Goal: Transaction & Acquisition: Purchase product/service

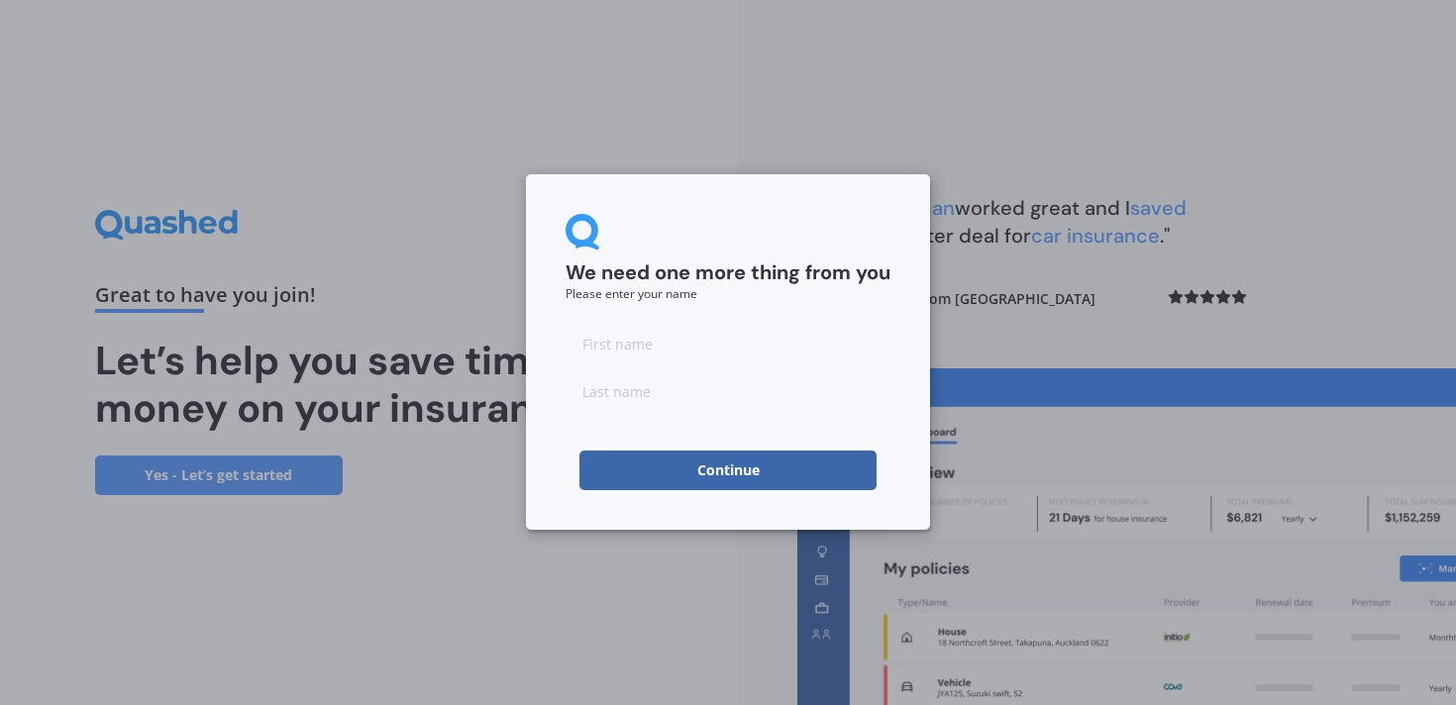
click at [621, 333] on input at bounding box center [728, 344] width 325 height 40
type input "[PERSON_NAME]"
click at [665, 394] on input at bounding box center [728, 391] width 325 height 40
type input "Zeewoldt"
click at [711, 470] on button "Continue" at bounding box center [727, 471] width 297 height 40
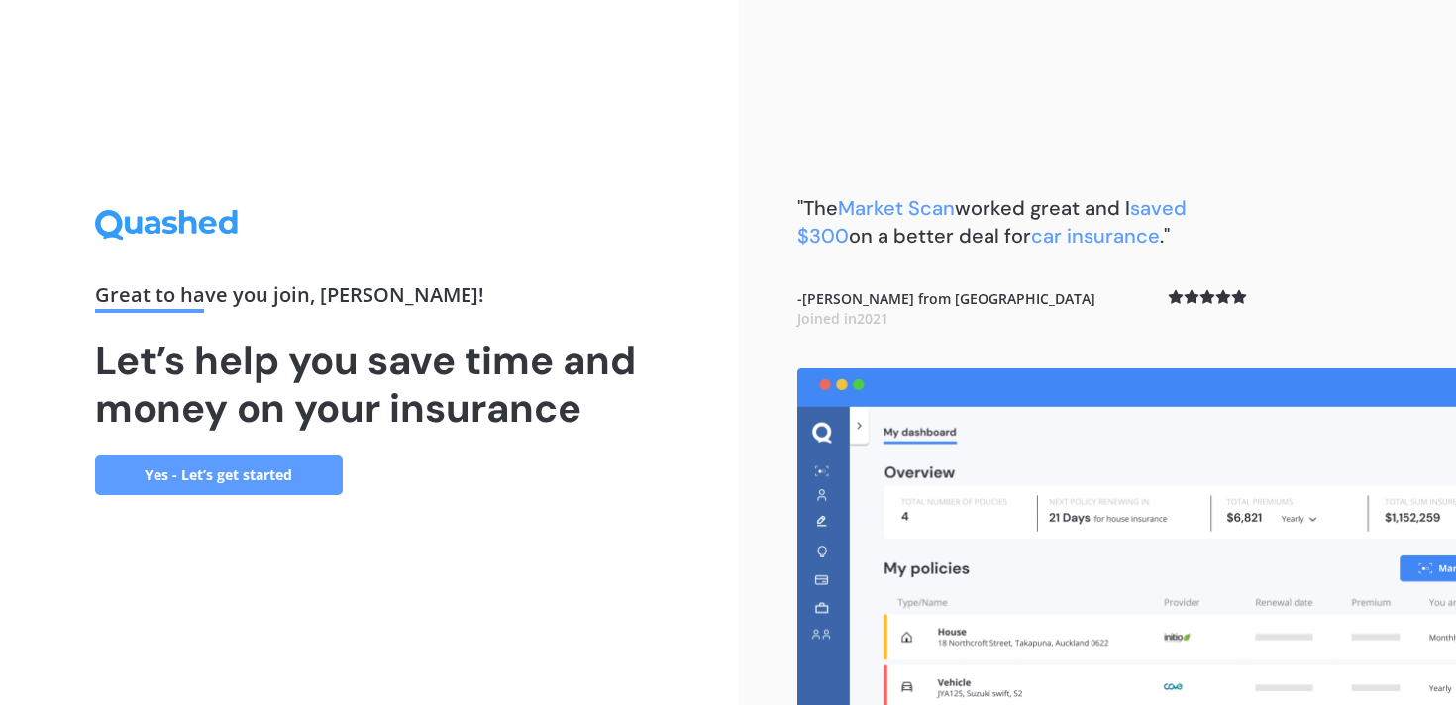
click at [266, 469] on link "Yes - Let’s get started" at bounding box center [219, 476] width 248 height 40
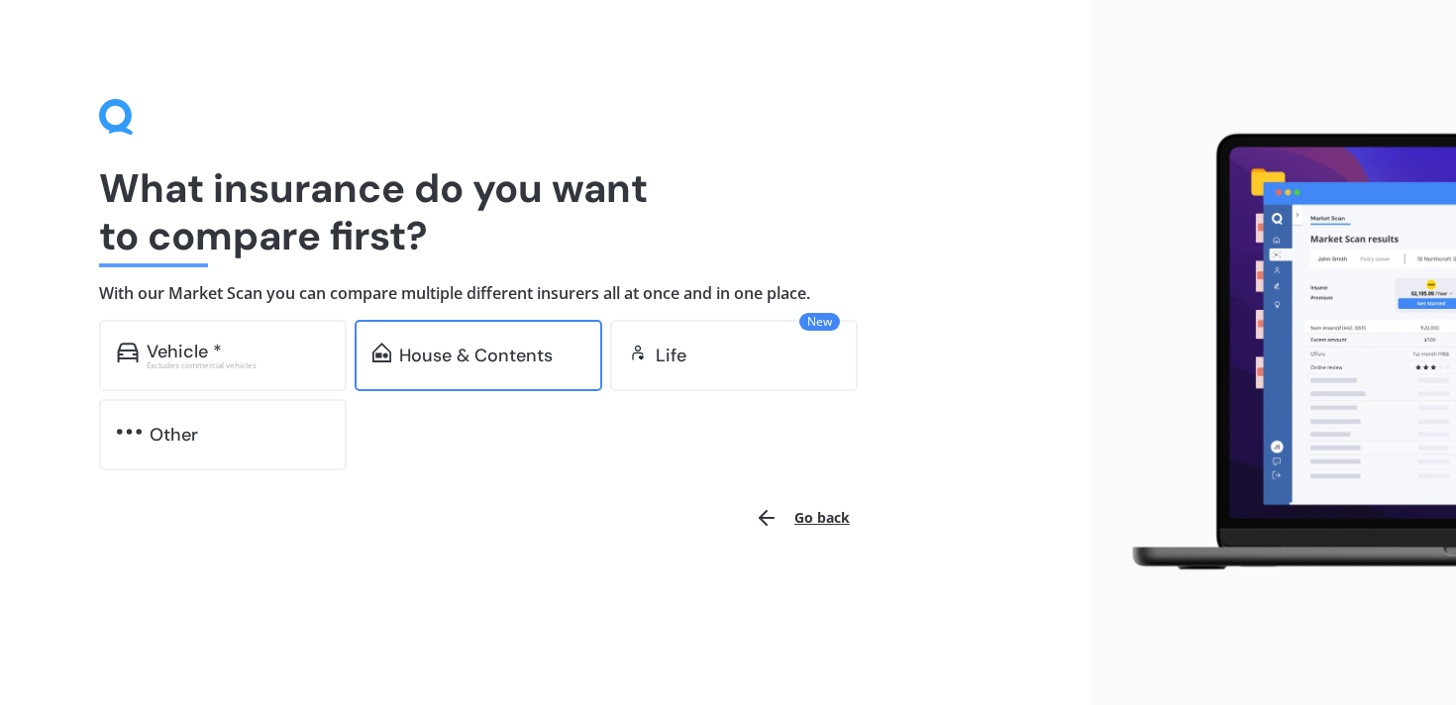
click at [445, 356] on div "House & Contents" at bounding box center [476, 356] width 154 height 20
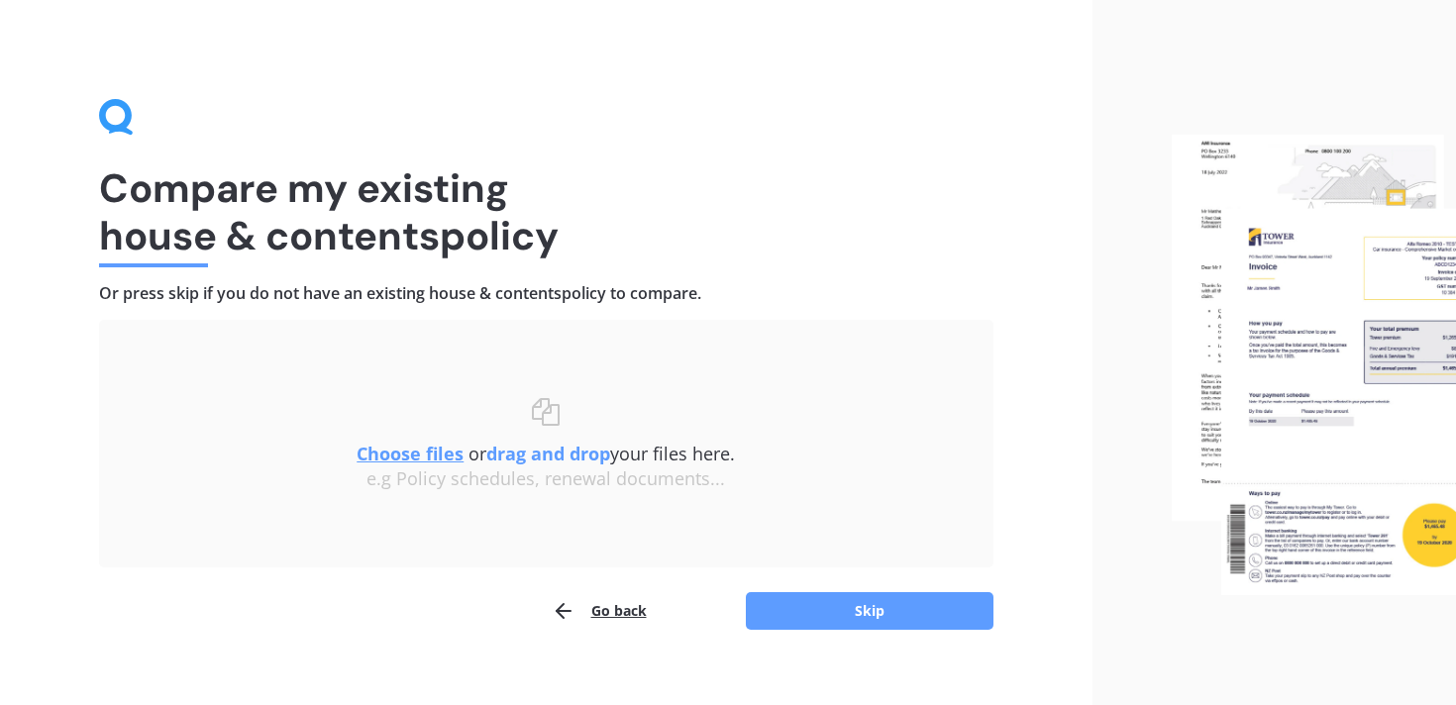
click at [408, 454] on u "Choose files" at bounding box center [410, 454] width 107 height 24
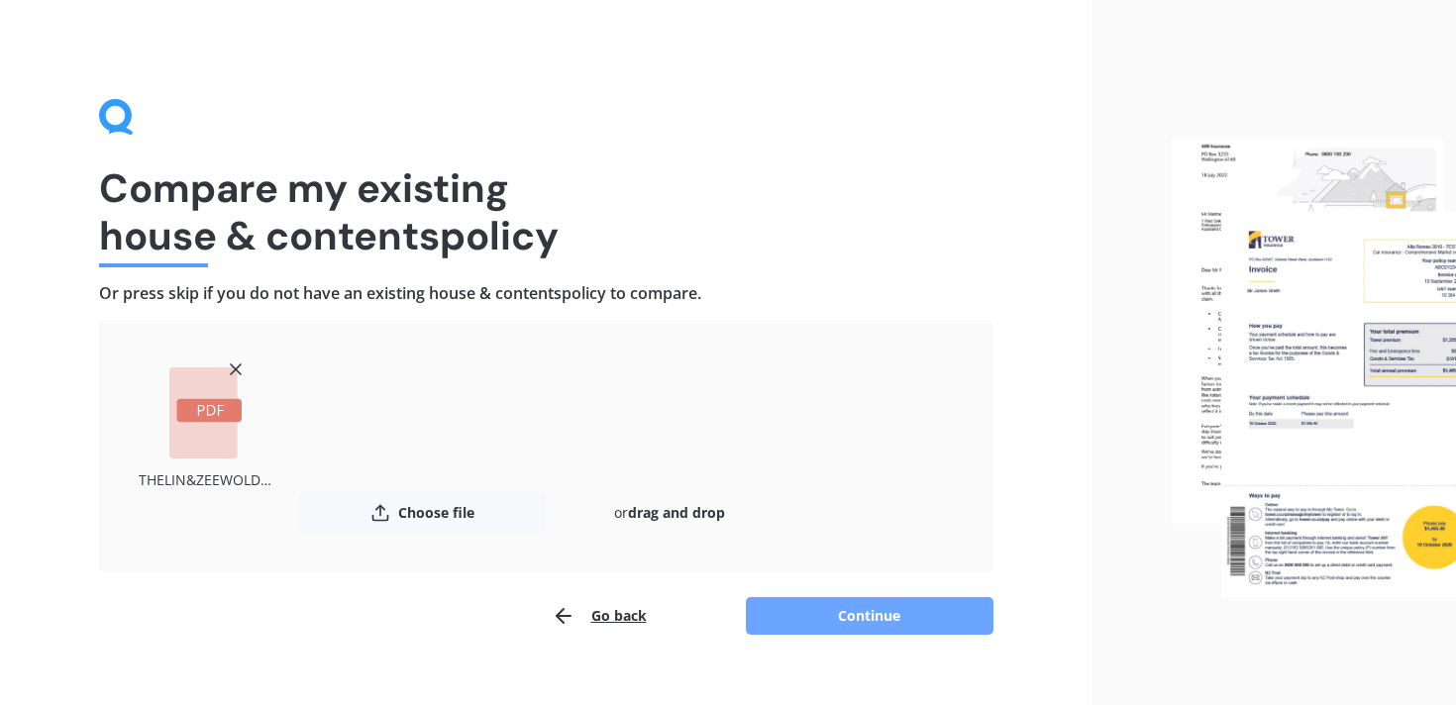
click at [816, 629] on button "Continue" at bounding box center [870, 616] width 248 height 38
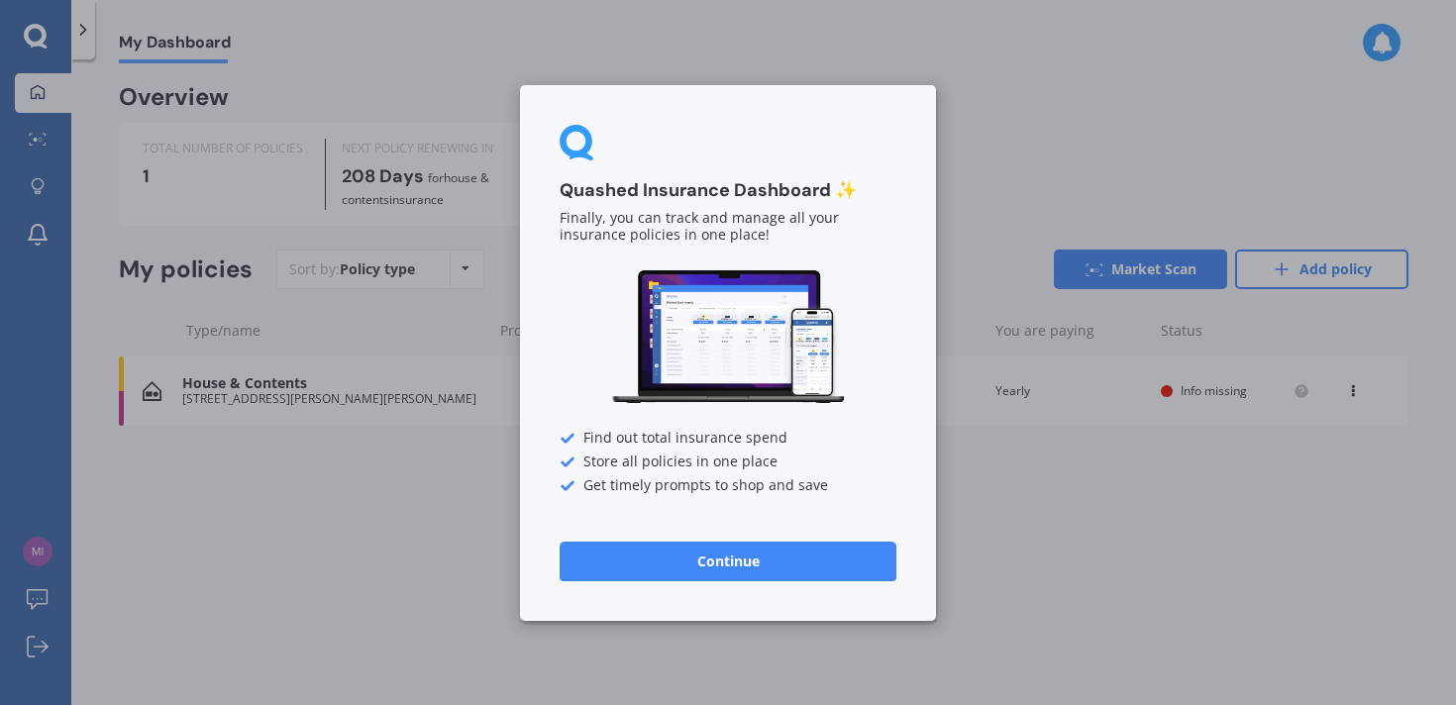
click at [669, 581] on div "Quashed Insurance Dashboard ✨ Finally, you can track and manage all your insura…" at bounding box center [728, 353] width 416 height 536
click at [659, 565] on button "Continue" at bounding box center [728, 561] width 337 height 40
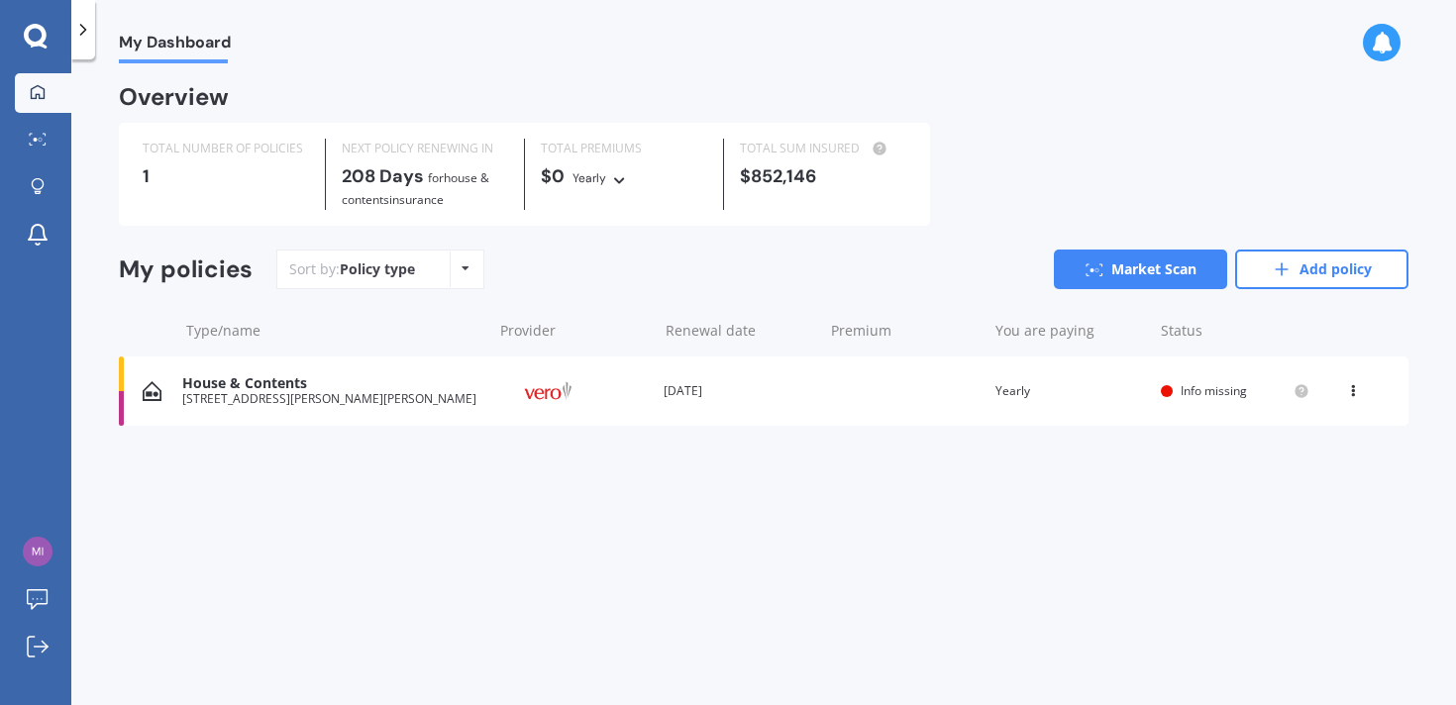
click at [37, 35] on icon at bounding box center [36, 37] width 24 height 26
click at [201, 170] on div "1" at bounding box center [226, 176] width 166 height 20
click at [200, 180] on div "1" at bounding box center [226, 176] width 166 height 20
click at [1105, 261] on link "Market Scan" at bounding box center [1140, 270] width 173 height 40
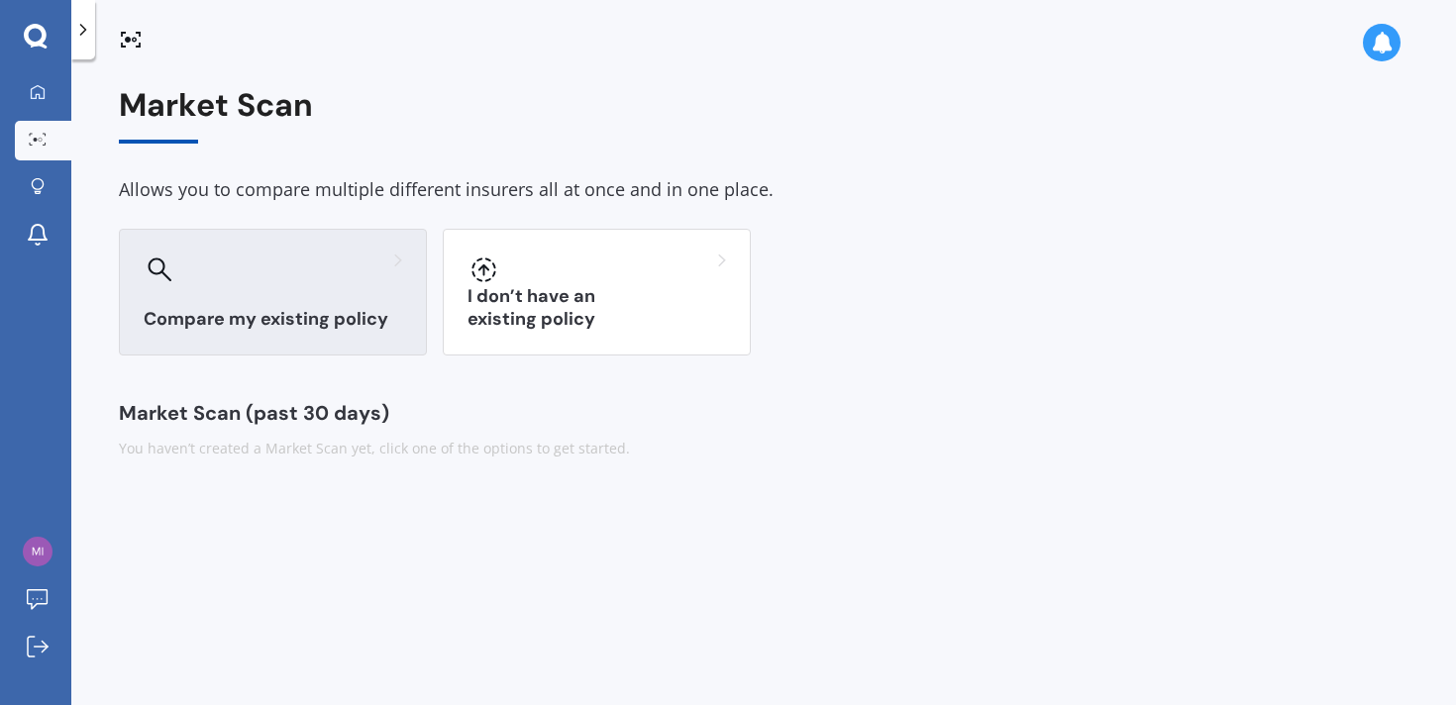
click at [290, 278] on div at bounding box center [273, 270] width 258 height 32
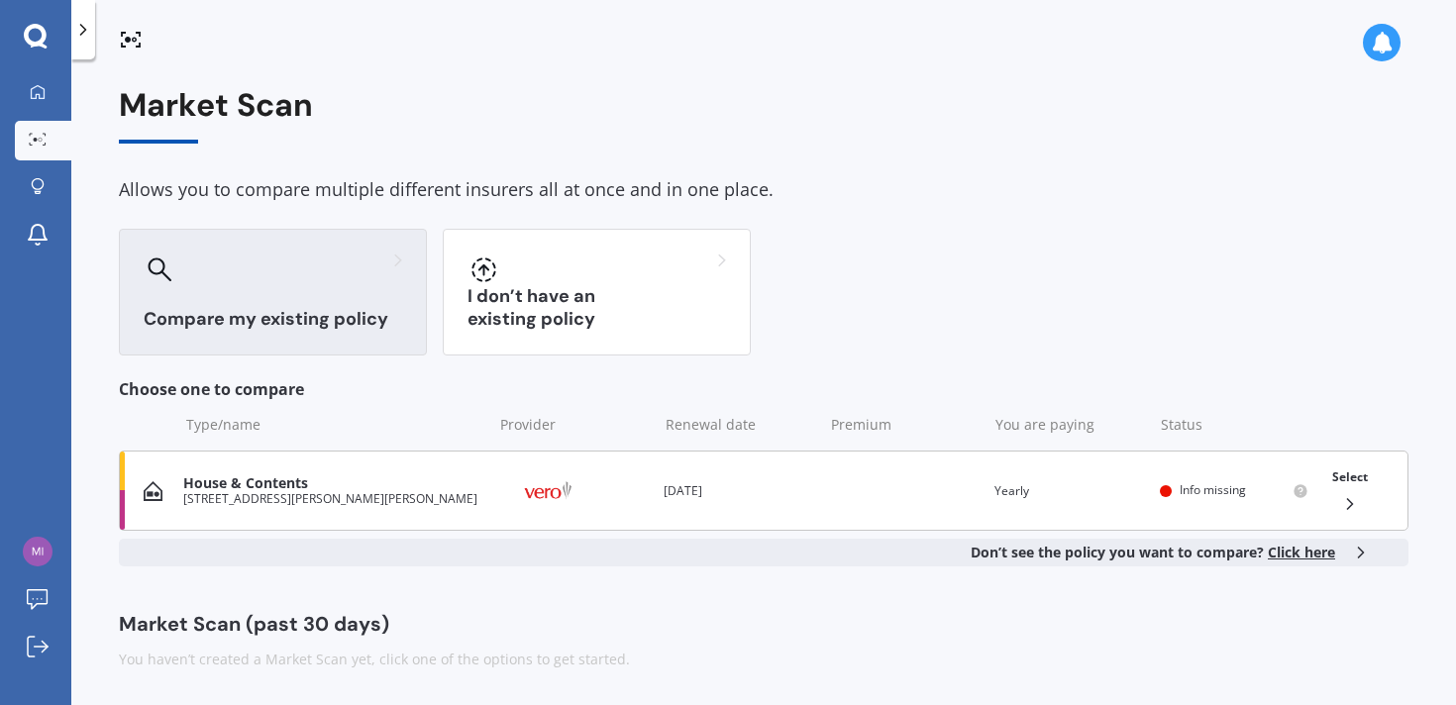
click at [1188, 485] on span "Info missing" at bounding box center [1213, 489] width 66 height 17
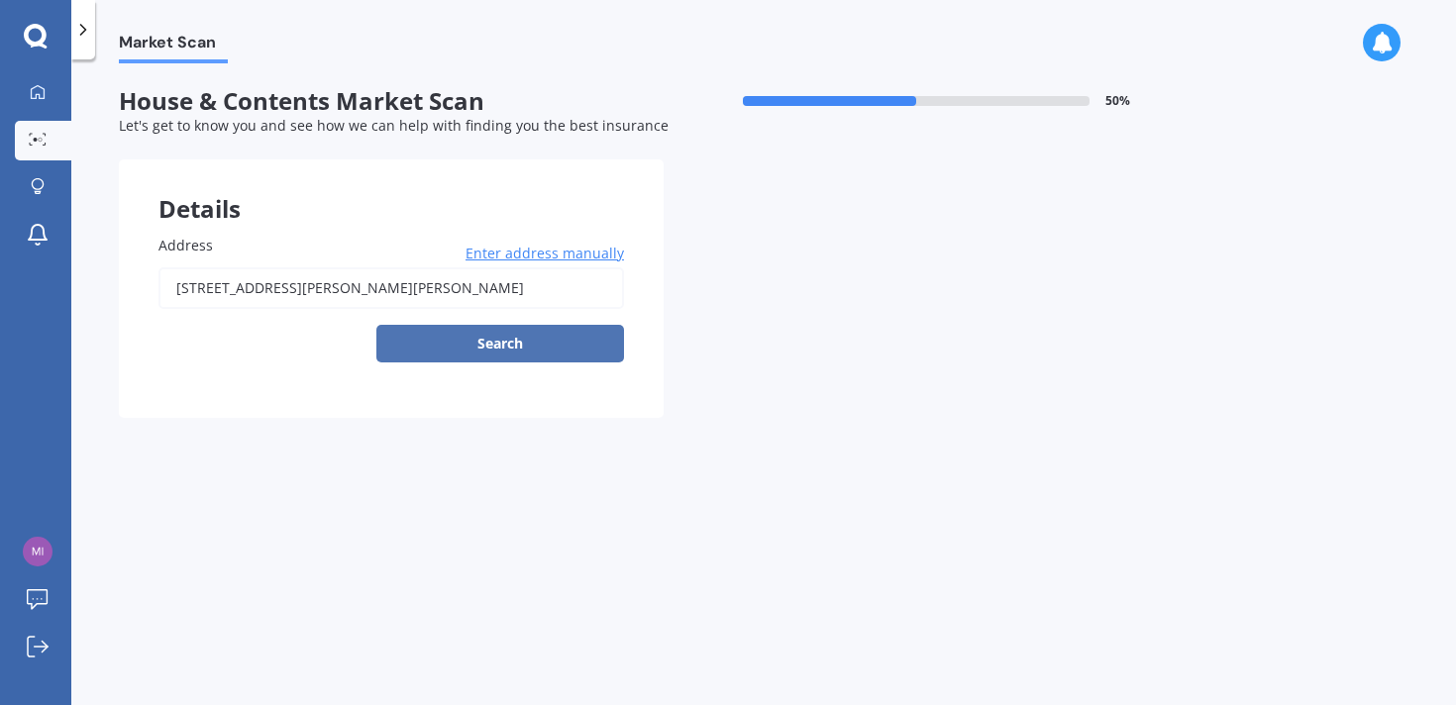
click at [543, 355] on button "Search" at bounding box center [500, 344] width 248 height 38
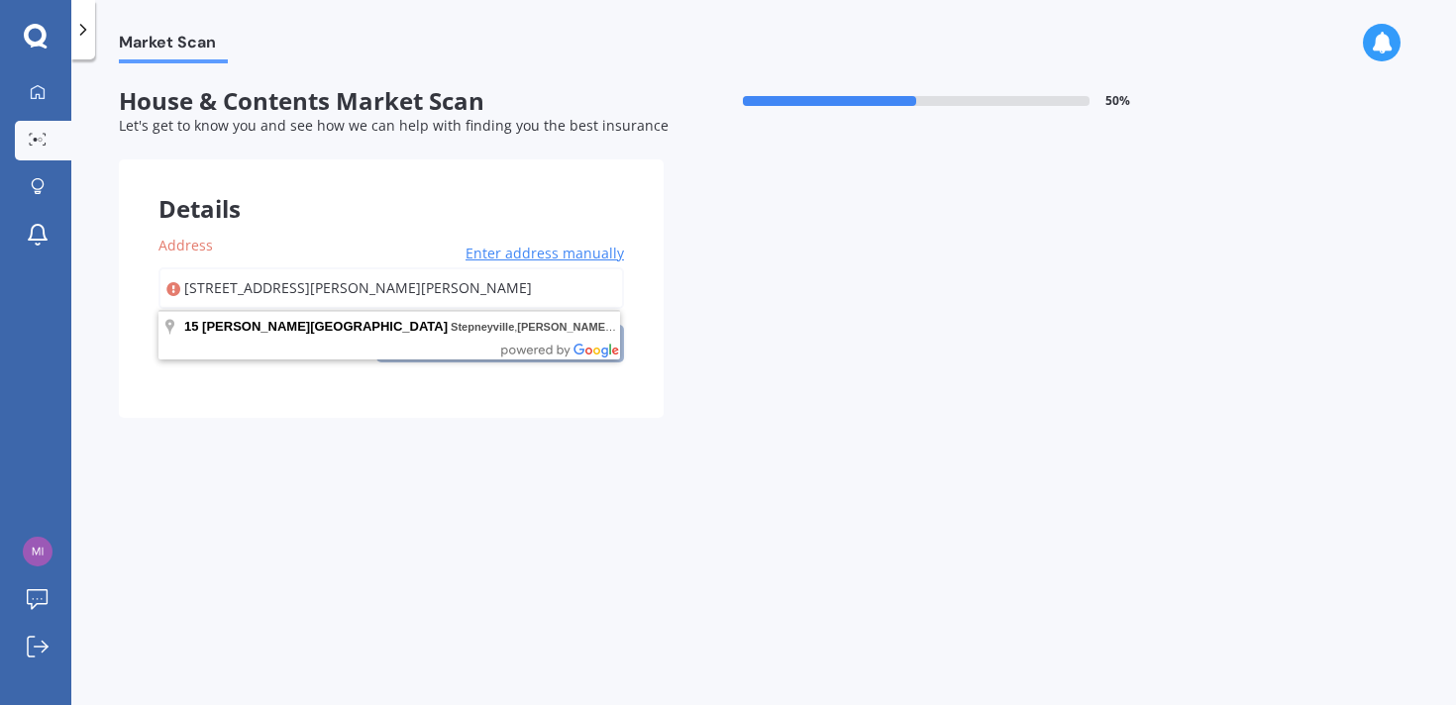
click at [493, 291] on input "[STREET_ADDRESS][PERSON_NAME][PERSON_NAME]" at bounding box center [390, 288] width 465 height 42
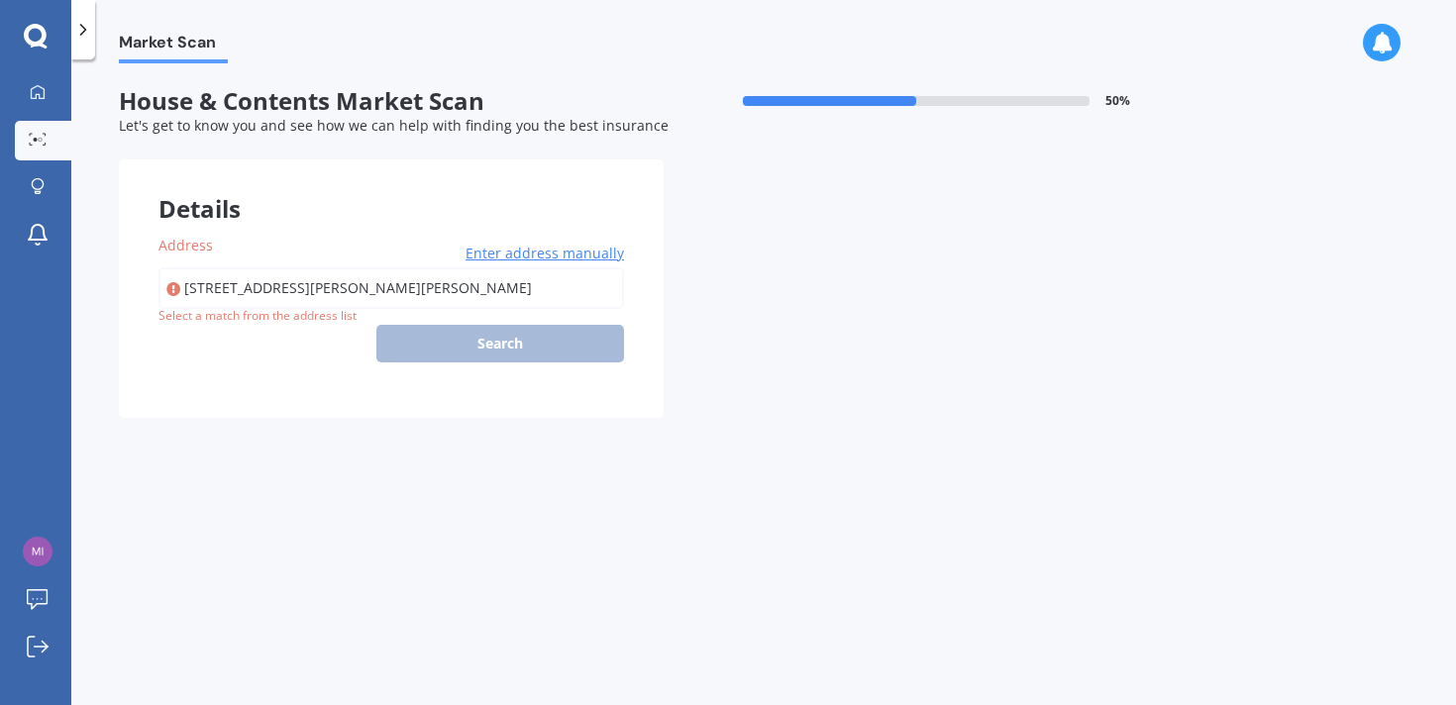
type input "[STREET_ADDRESS][PERSON_NAME][PERSON_NAME]"
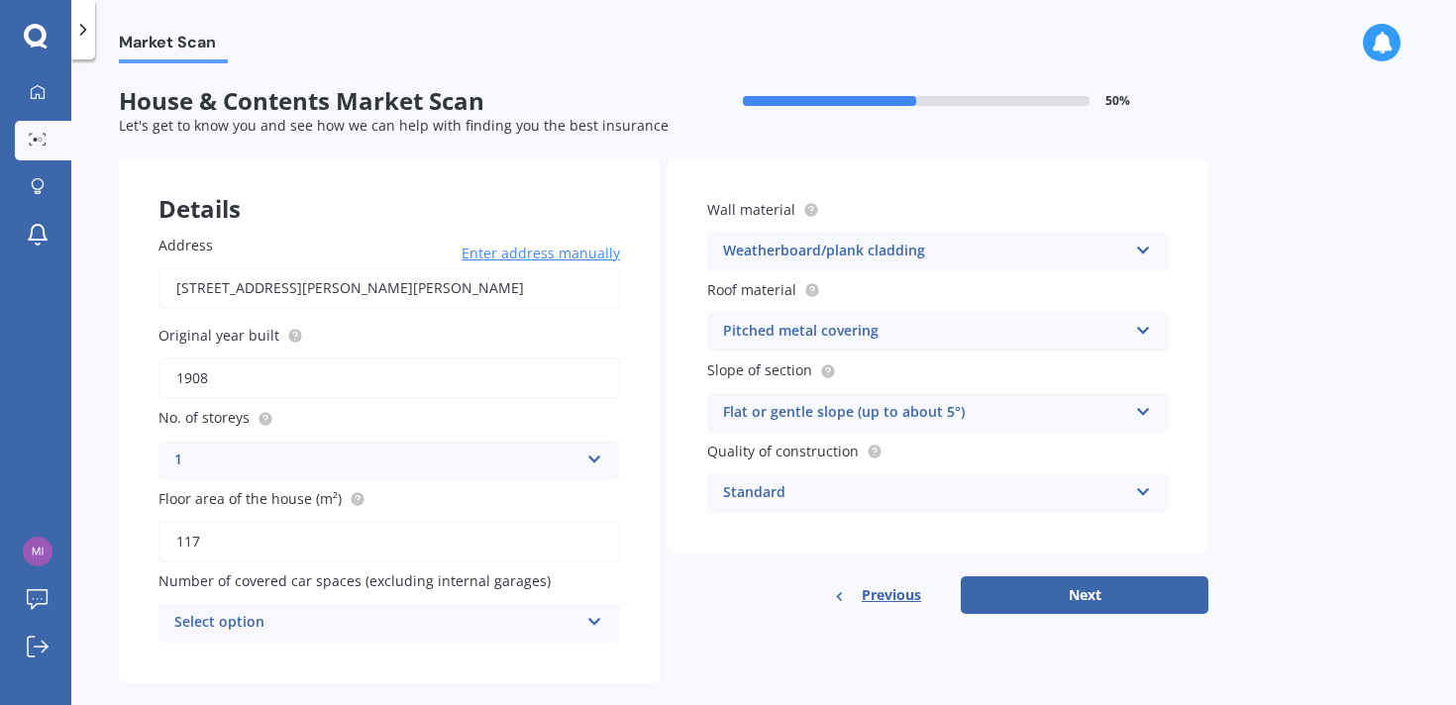
scroll to position [31, 0]
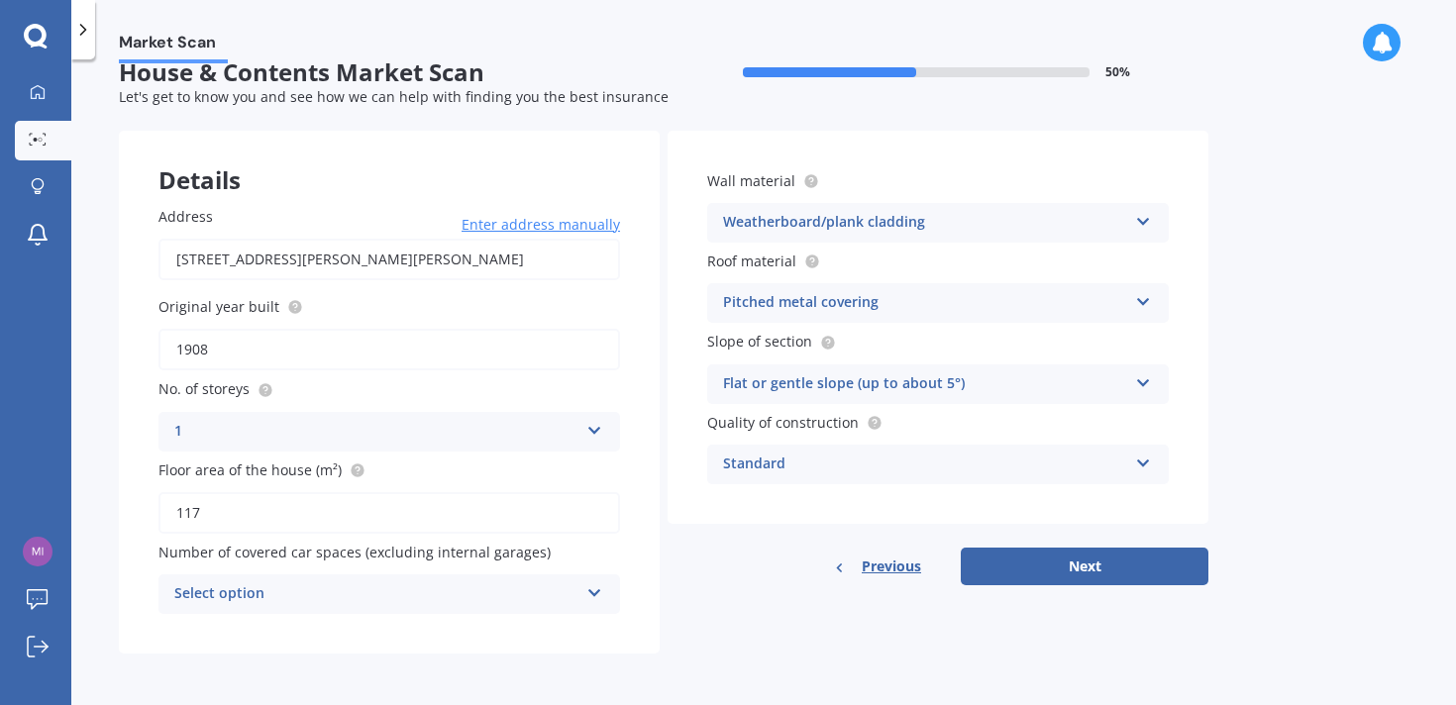
click at [580, 597] on div "Select option 0 1 2 3 4 5+" at bounding box center [389, 594] width 462 height 40
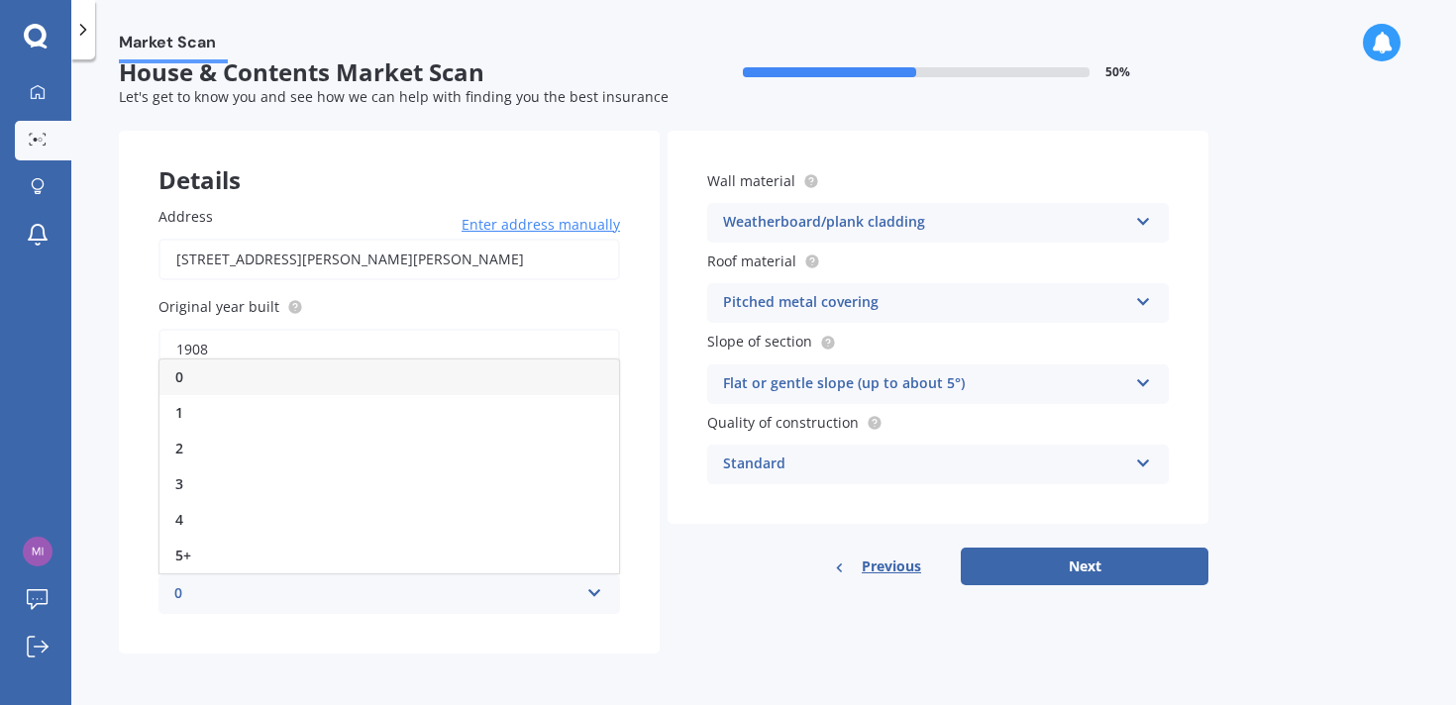
click at [456, 379] on div "0" at bounding box center [389, 378] width 460 height 36
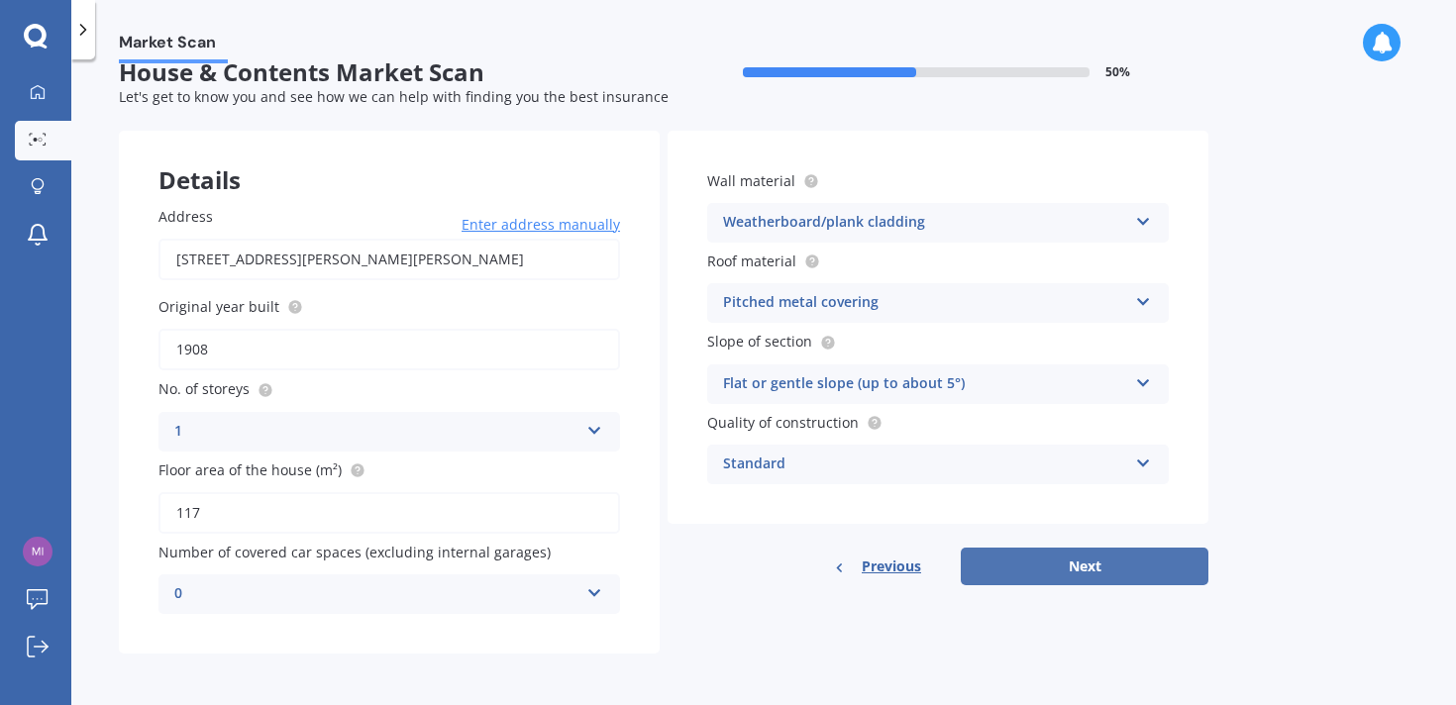
click at [1064, 550] on button "Next" at bounding box center [1085, 567] width 248 height 38
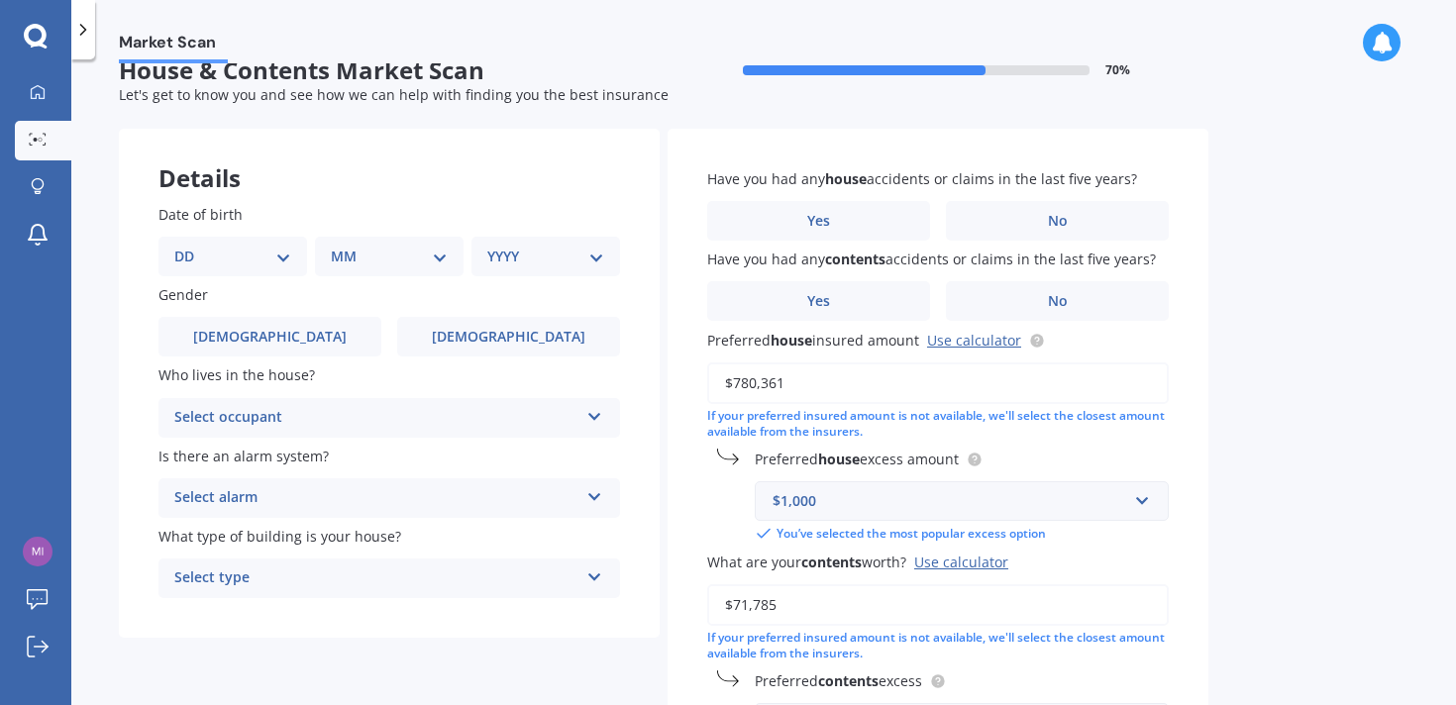
scroll to position [0, 0]
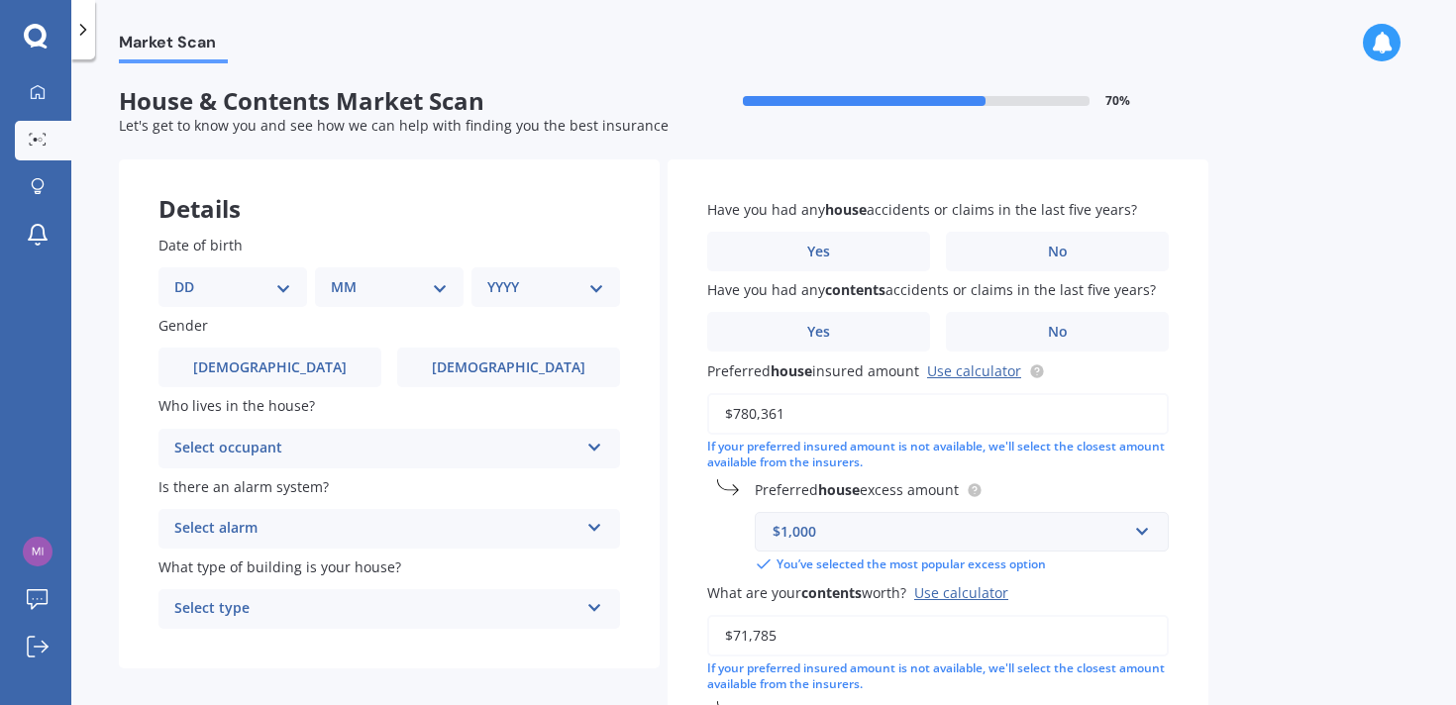
click at [276, 278] on select "DD 01 02 03 04 05 06 07 08 09 10 11 12 13 14 15 16 17 18 19 20 21 22 23 24 25 2…" at bounding box center [232, 287] width 117 height 22
select select "21"
click at [190, 276] on select "DD 01 02 03 04 05 06 07 08 09 10 11 12 13 14 15 16 17 18 19 20 21 22 23 24 25 2…" at bounding box center [232, 287] width 117 height 22
click at [412, 286] on select "MM 01 02 03 04 05 06 07 08 09 10 11 12" at bounding box center [393, 287] width 109 height 22
select select "08"
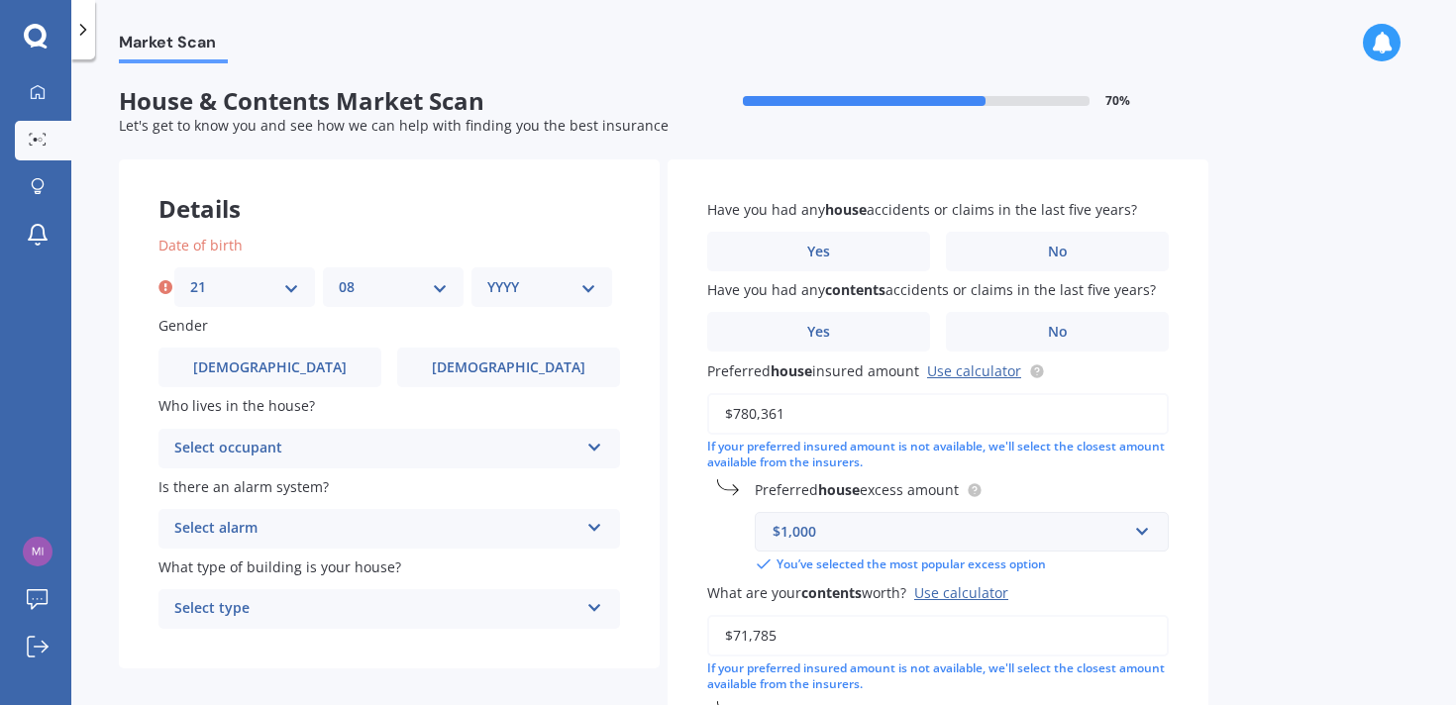
click at [339, 276] on select "MM 01 02 03 04 05 06 07 08 09 10 11 12" at bounding box center [393, 287] width 109 height 22
click at [552, 299] on div "YYYY 2009 2008 2007 2006 2005 2004 2003 2002 2001 2000 1999 1998 1997 1996 1995…" at bounding box center [541, 287] width 141 height 40
click at [592, 285] on select "YYYY 2009 2008 2007 2006 2005 2004 2003 2002 2001 2000 1999 1998 1997 1996 1995…" at bounding box center [541, 287] width 109 height 22
select select "1984"
click at [487, 276] on select "YYYY 2009 2008 2007 2006 2005 2004 2003 2002 2001 2000 1999 1998 1997 1996 1995…" at bounding box center [541, 287] width 109 height 22
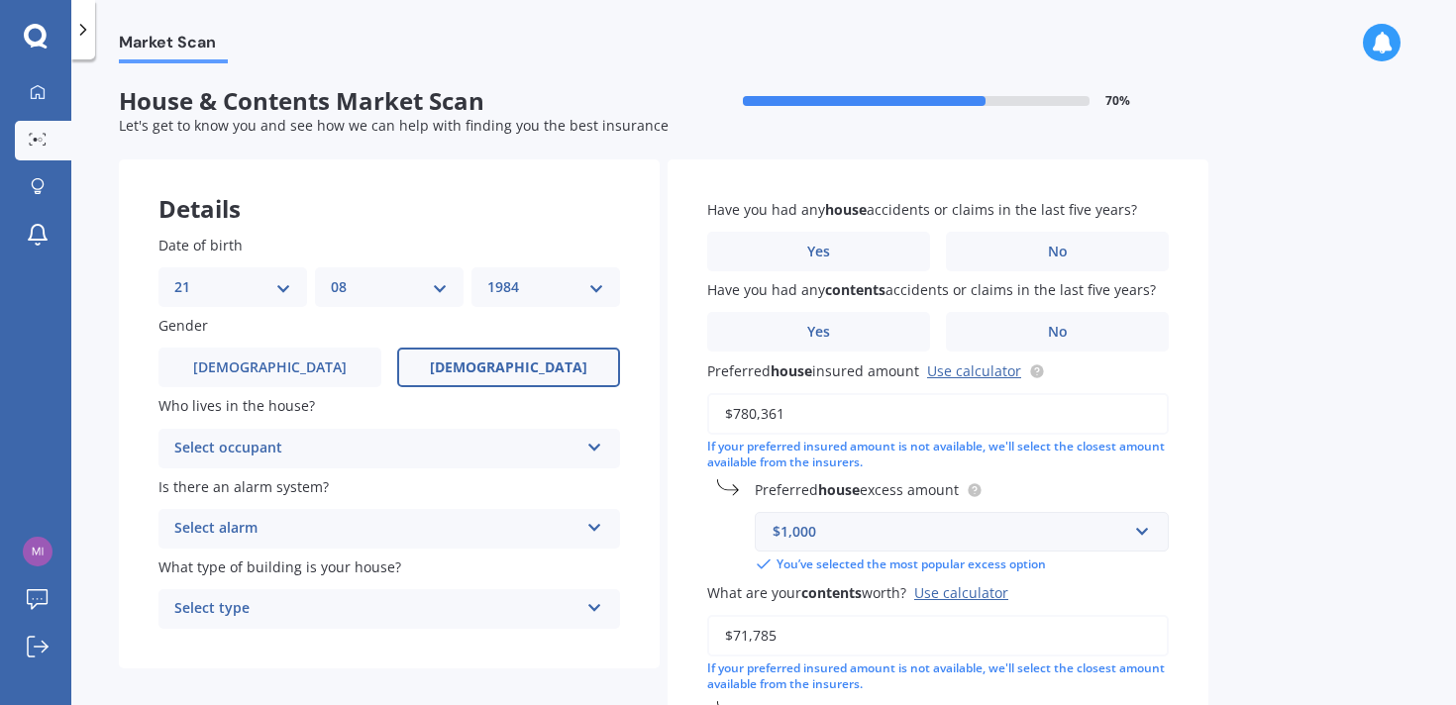
click at [469, 382] on label "[DEMOGRAPHIC_DATA]" at bounding box center [508, 368] width 223 height 40
click at [0, 0] on input "[DEMOGRAPHIC_DATA]" at bounding box center [0, 0] width 0 height 0
click at [592, 446] on icon at bounding box center [594, 444] width 17 height 14
click at [509, 477] on div "Owner" at bounding box center [389, 487] width 460 height 36
click at [596, 523] on icon at bounding box center [594, 524] width 17 height 14
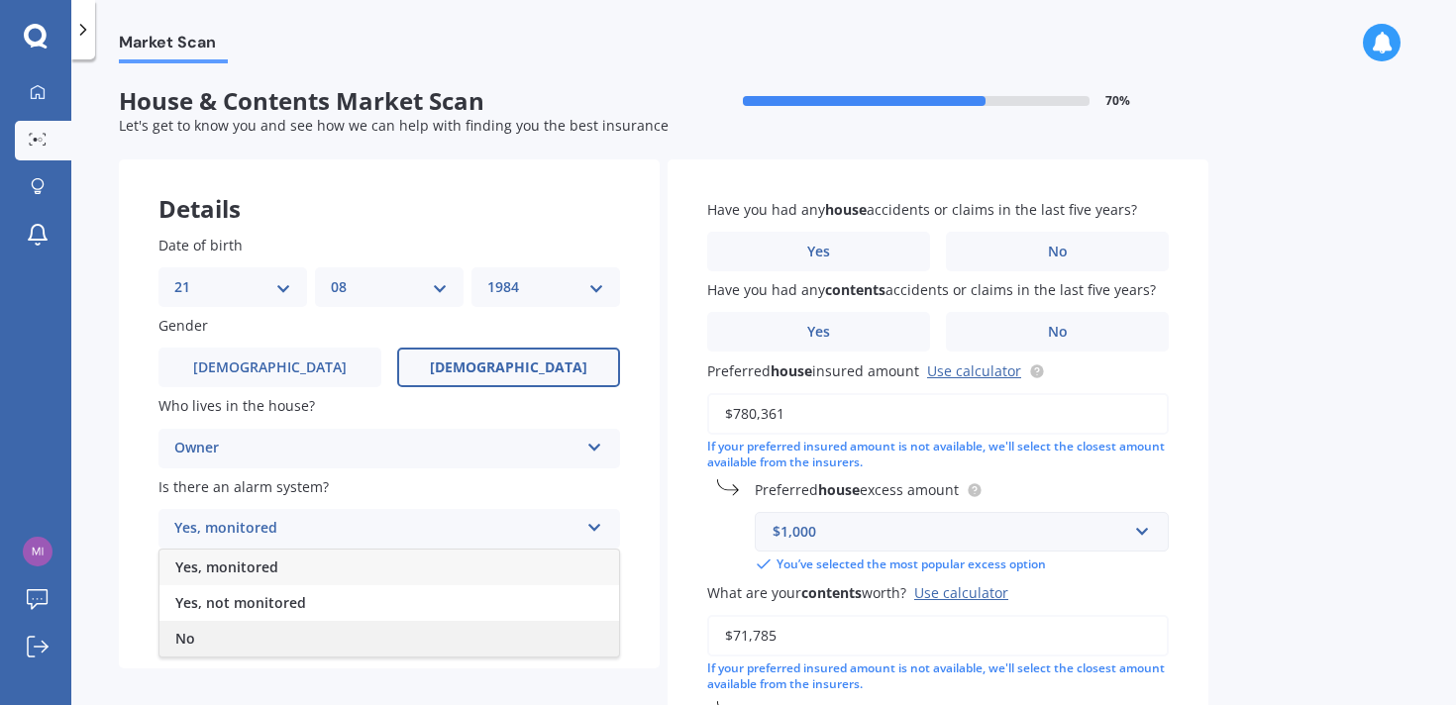
click at [496, 645] on div "No" at bounding box center [389, 639] width 460 height 36
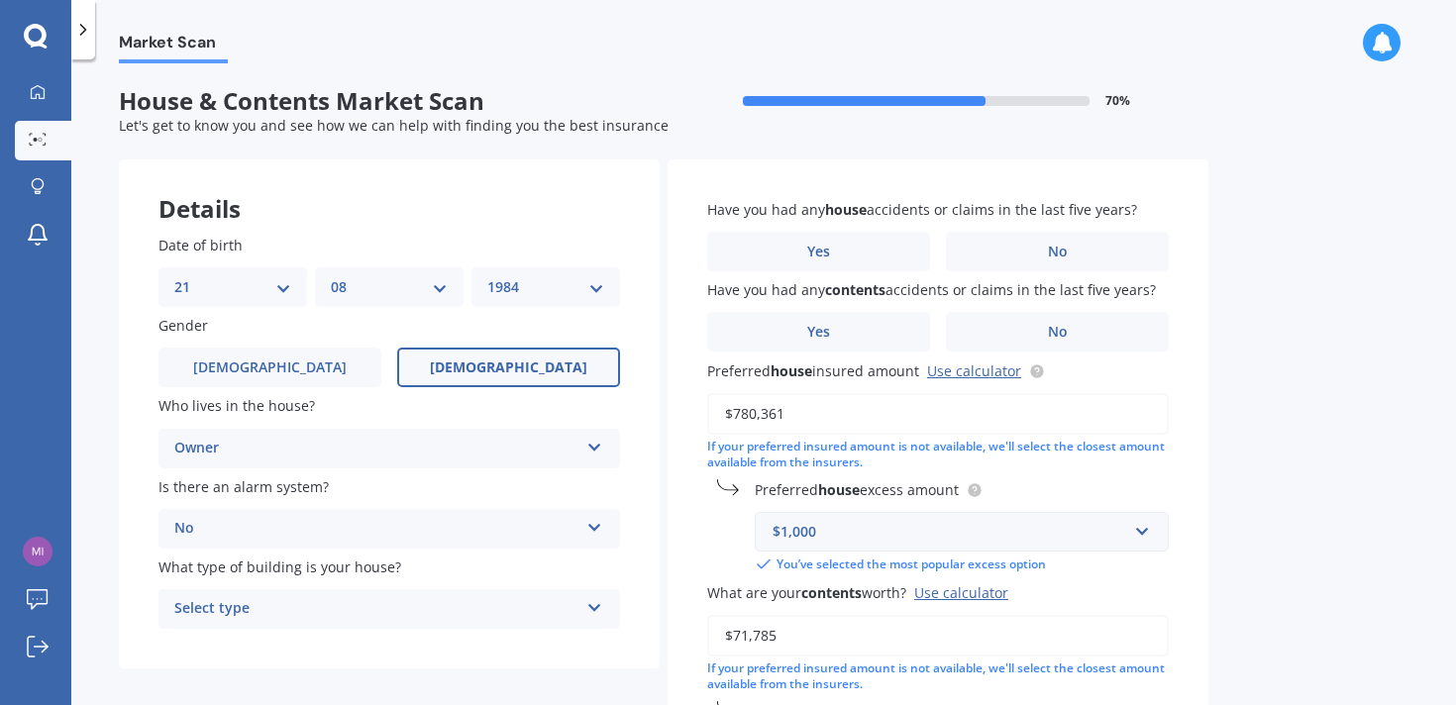
click at [580, 610] on div "Select type Freestanding Multi-unit (in a block of 6 or less) Multi-unit (in a …" at bounding box center [389, 609] width 462 height 40
click at [507, 497] on div "Freestanding" at bounding box center [389, 499] width 460 height 36
click at [993, 253] on label "No" at bounding box center [1057, 252] width 223 height 40
click at [0, 0] on input "No" at bounding box center [0, 0] width 0 height 0
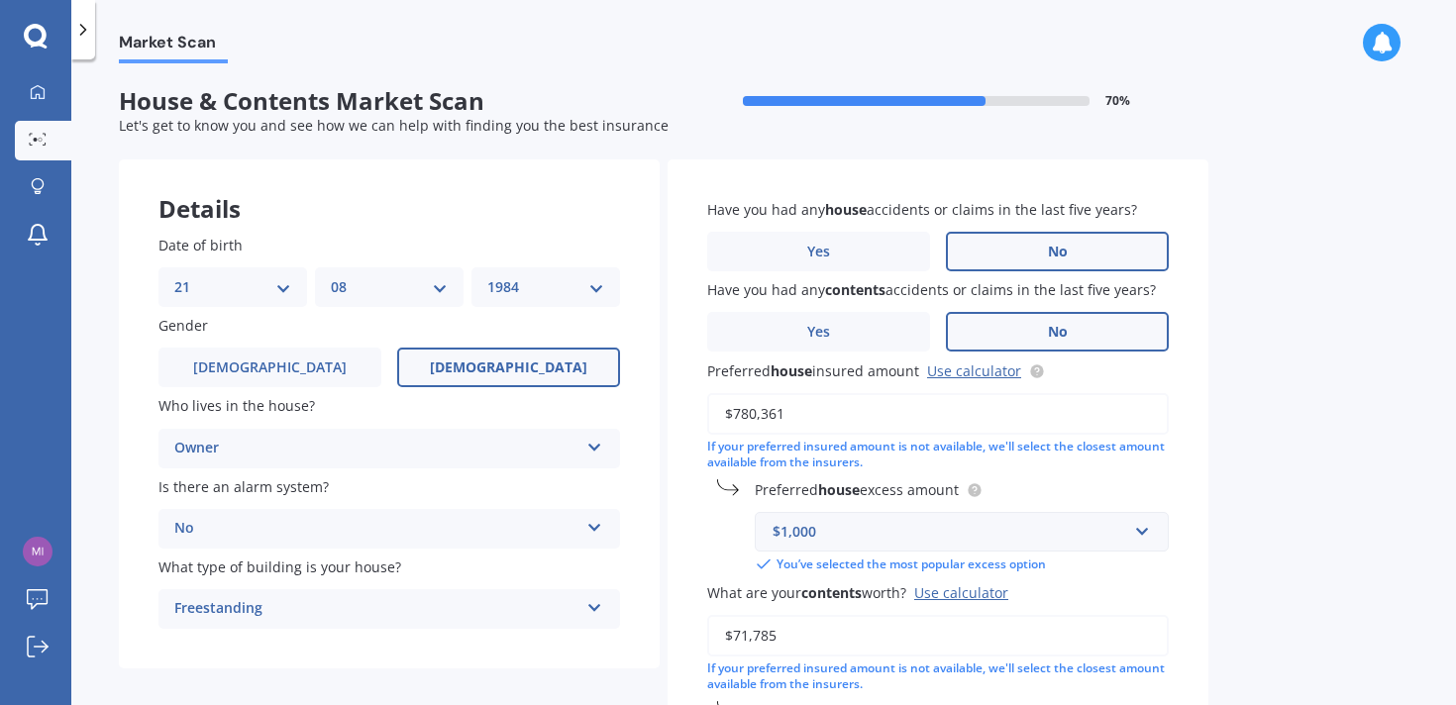
click at [1033, 329] on label "No" at bounding box center [1057, 332] width 223 height 40
click at [0, 0] on input "No" at bounding box center [0, 0] width 0 height 0
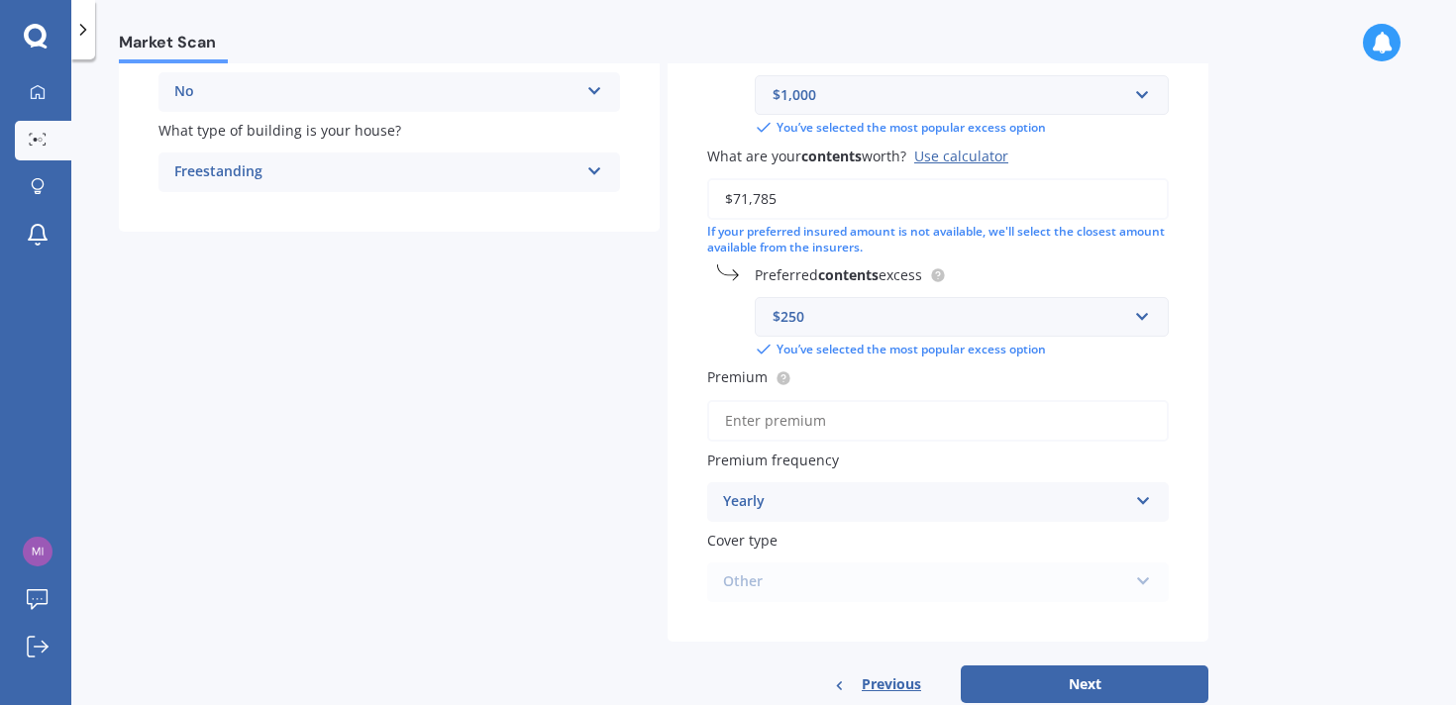
scroll to position [448, 0]
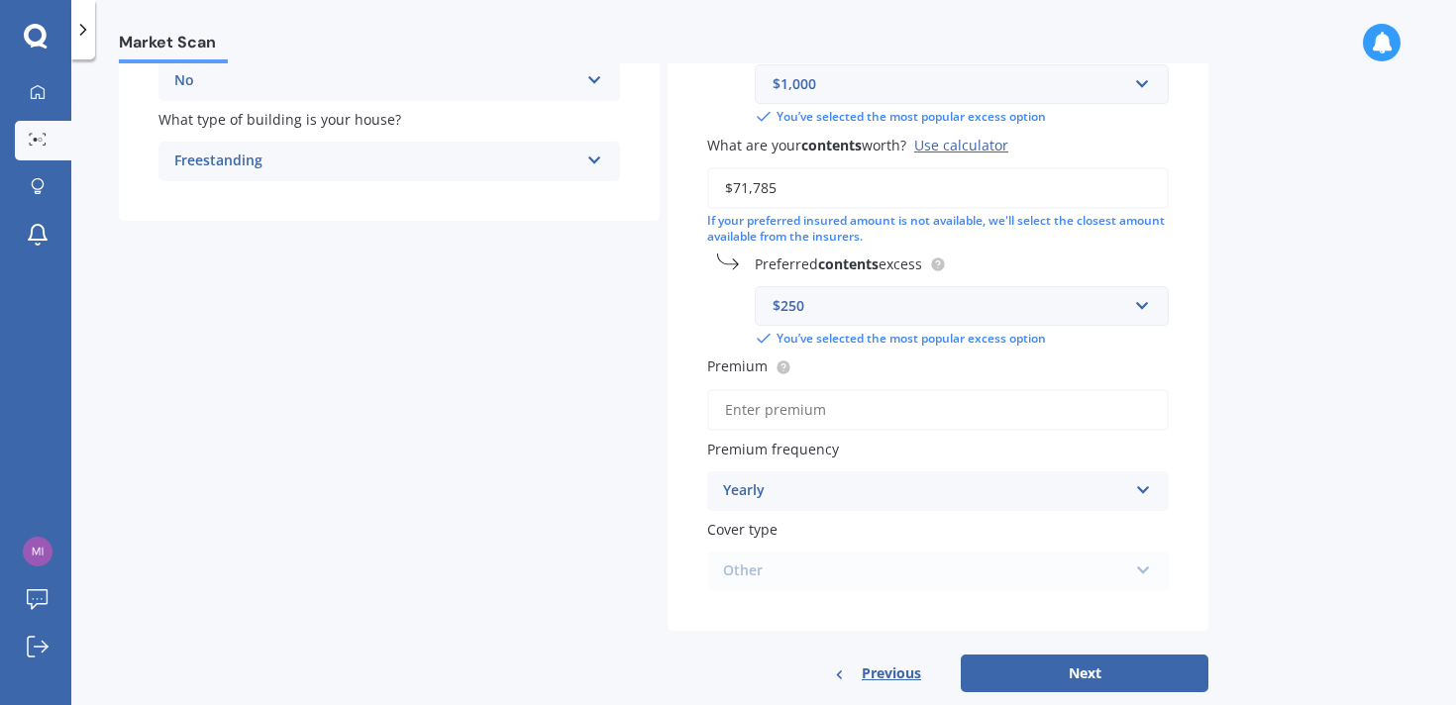
click at [824, 409] on input "Premium" at bounding box center [938, 410] width 462 height 42
paste input "$6,114.37"
type input "$6,114.37"
click at [1183, 515] on div "Have you had any house accidents or claims in the last five years? Yes No Have …" at bounding box center [938, 171] width 541 height 919
click at [1153, 566] on div "Other Maxi - House and Contents Flexi - House and Contents Other" at bounding box center [938, 572] width 462 height 40
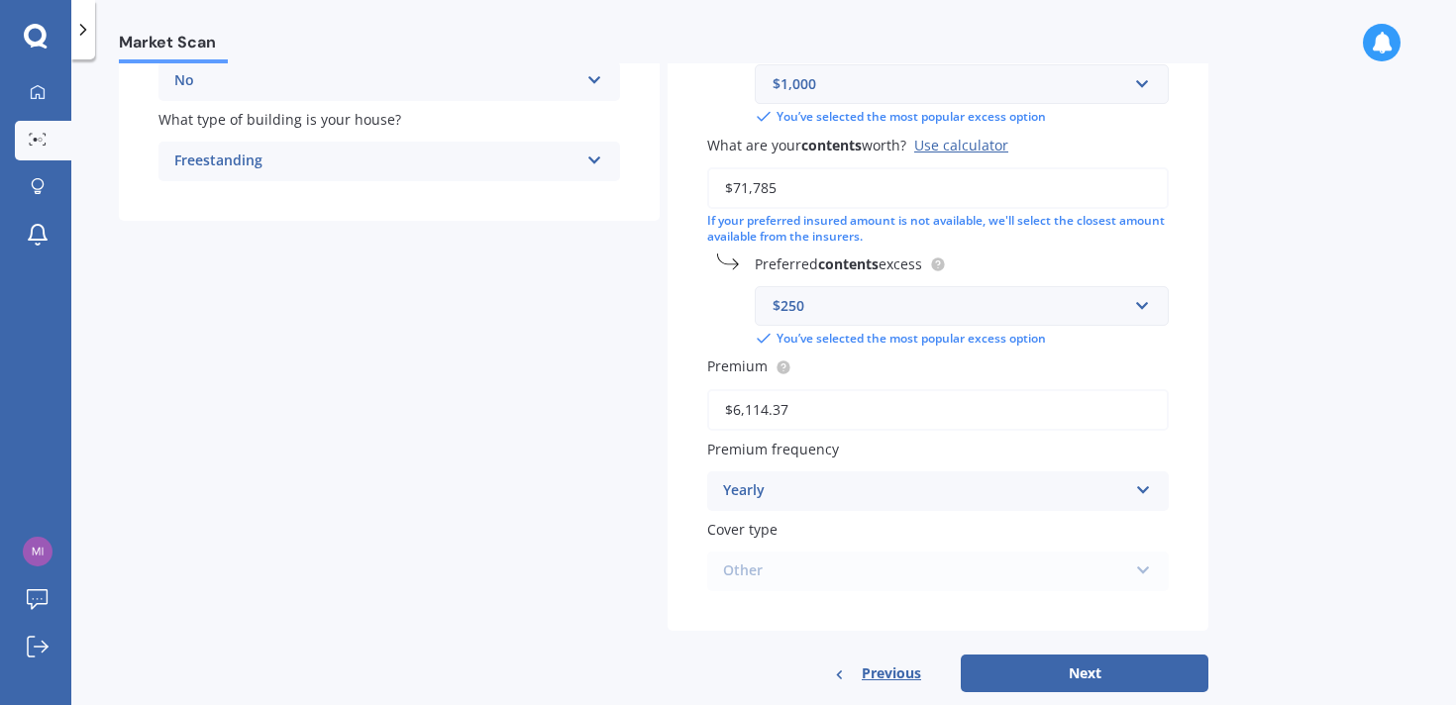
click at [1140, 570] on div "Other Maxi - House and Contents Flexi - House and Contents Other" at bounding box center [938, 572] width 462 height 40
click at [1084, 682] on button "Next" at bounding box center [1085, 674] width 248 height 38
select select "21"
select select "08"
select select "1984"
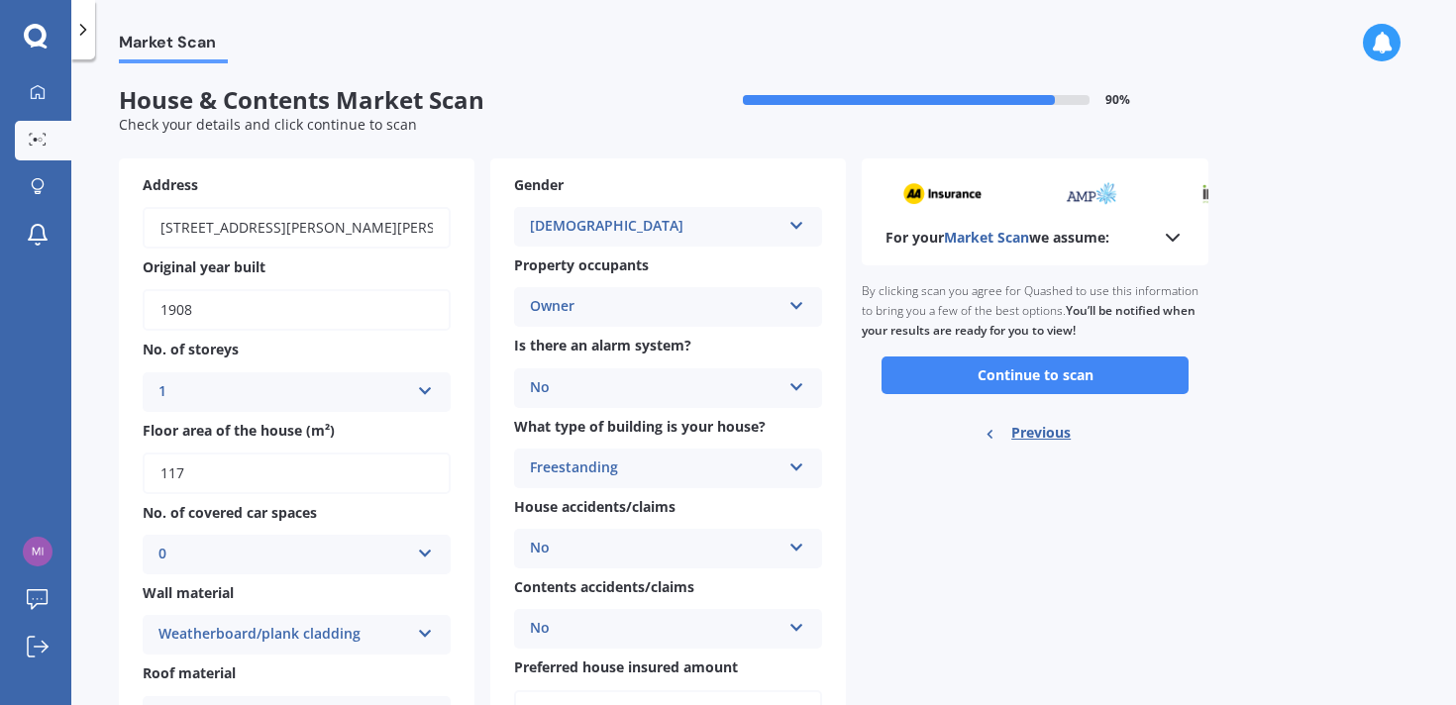
scroll to position [0, 0]
click at [925, 365] on button "Continue to scan" at bounding box center [1034, 377] width 307 height 38
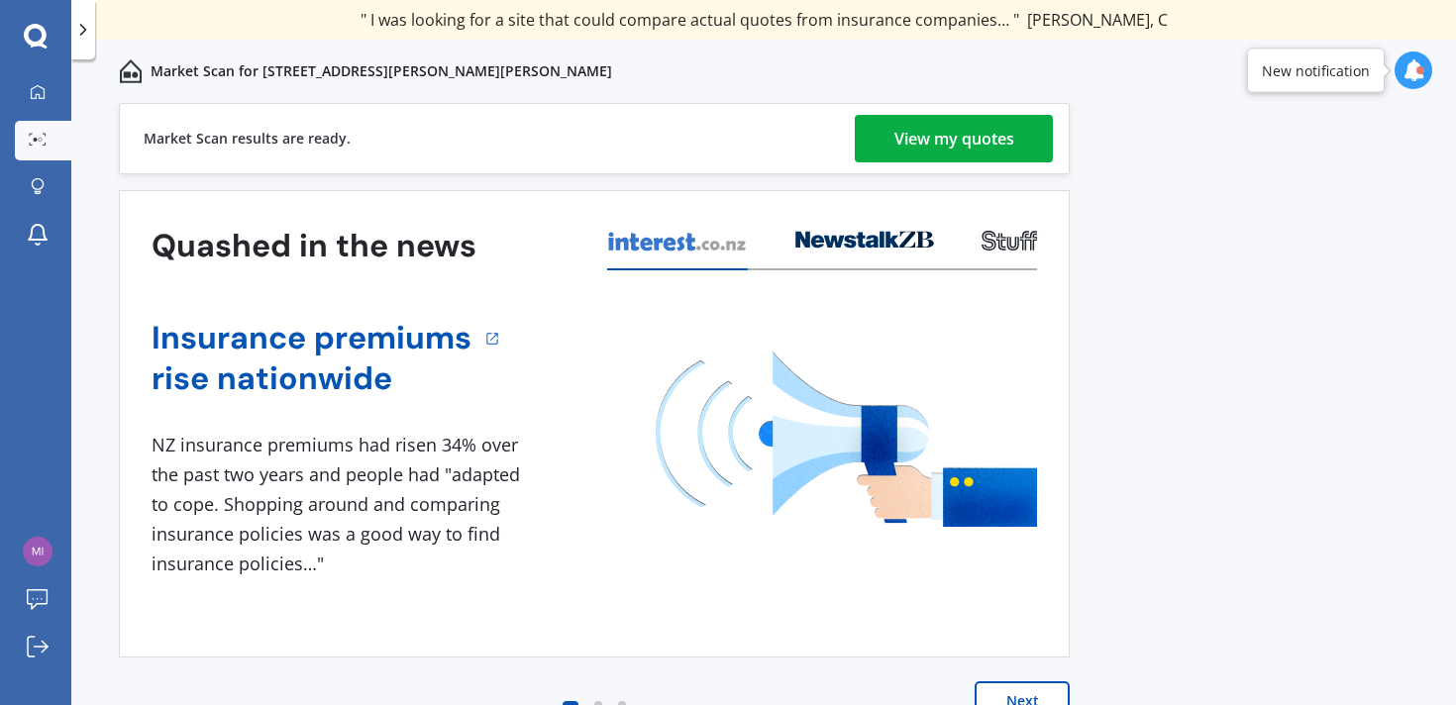
click at [954, 150] on div "View my quotes" at bounding box center [954, 139] width 120 height 48
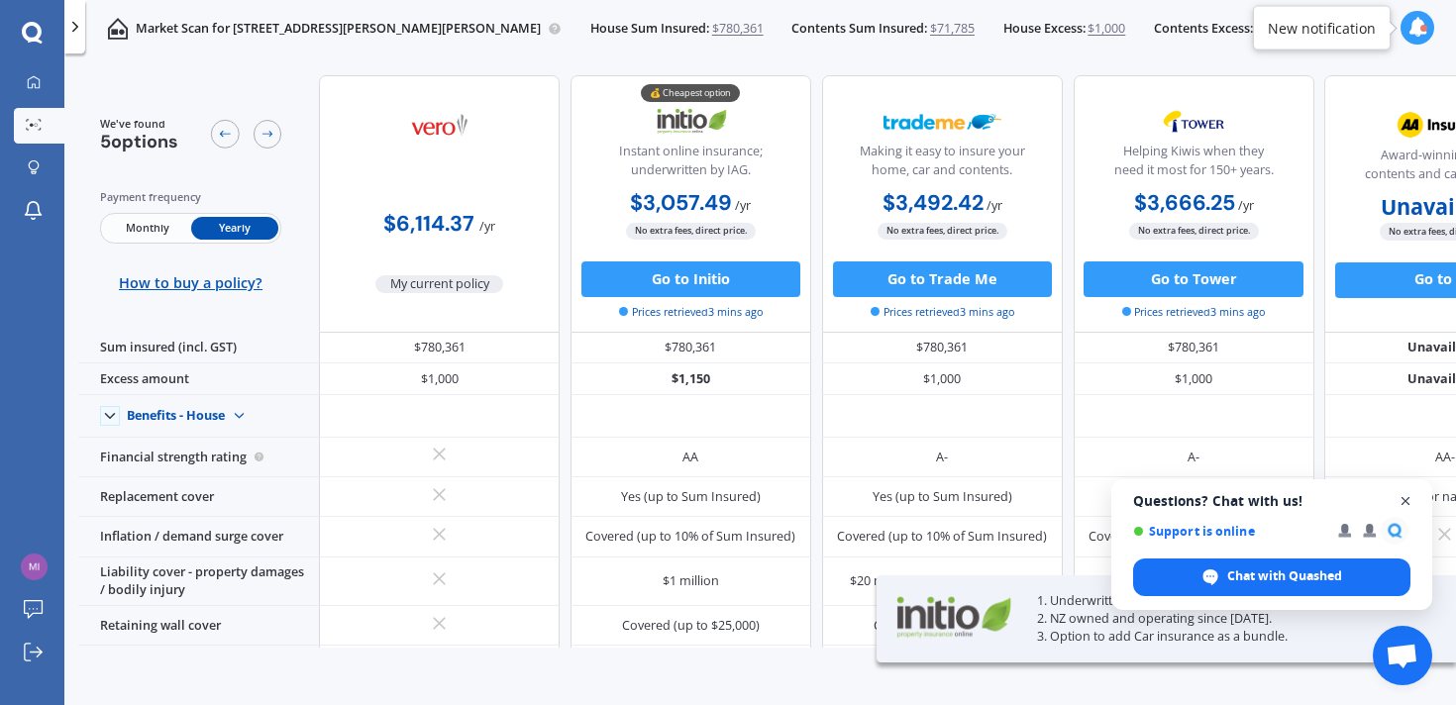
click at [1408, 496] on span "Close chat" at bounding box center [1406, 501] width 25 height 25
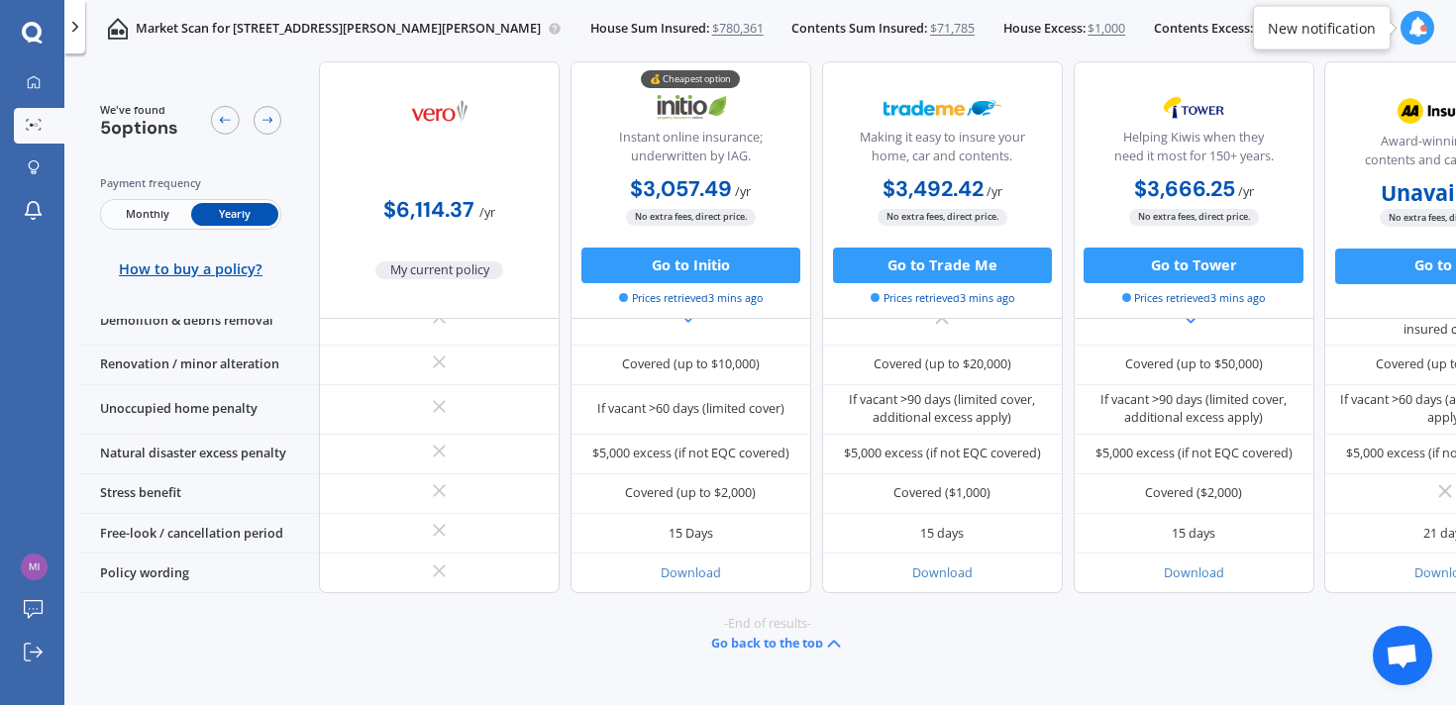
scroll to position [971, 0]
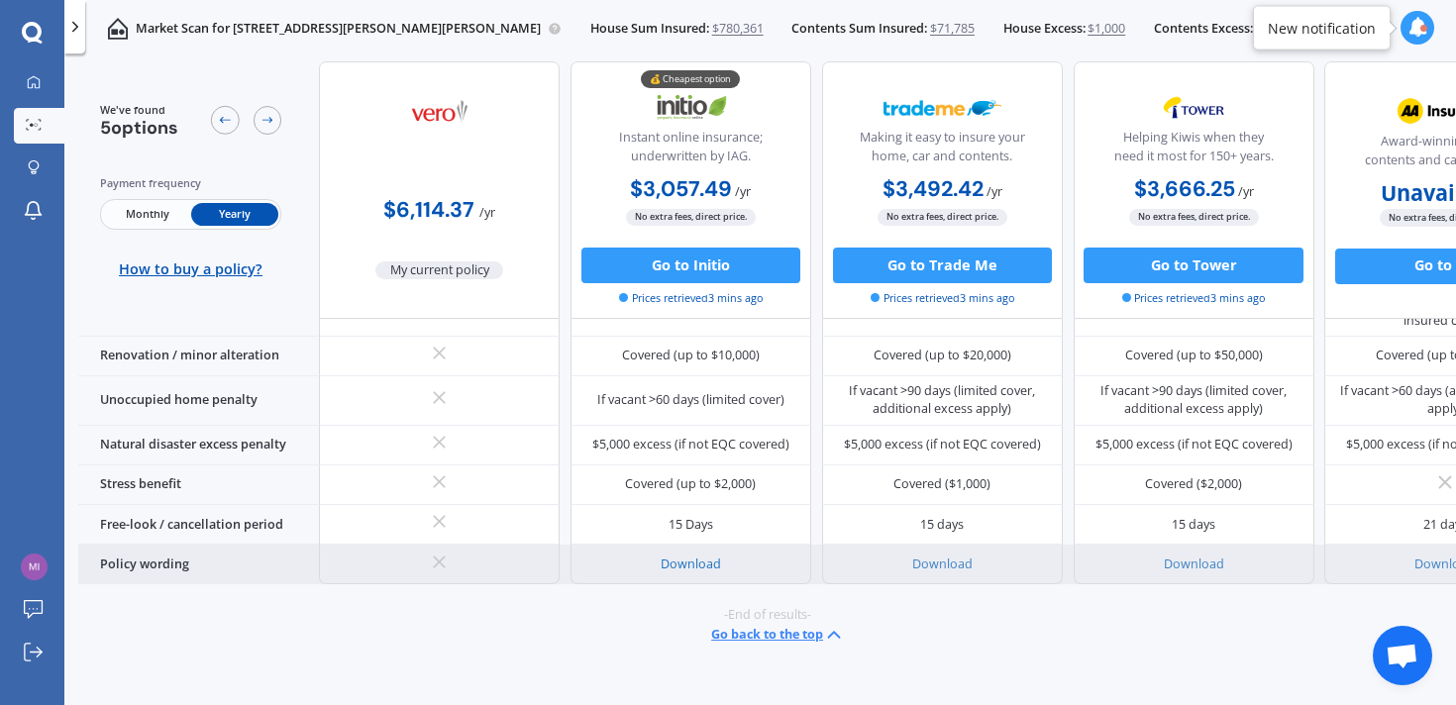
click at [688, 556] on link "Download" at bounding box center [691, 564] width 60 height 17
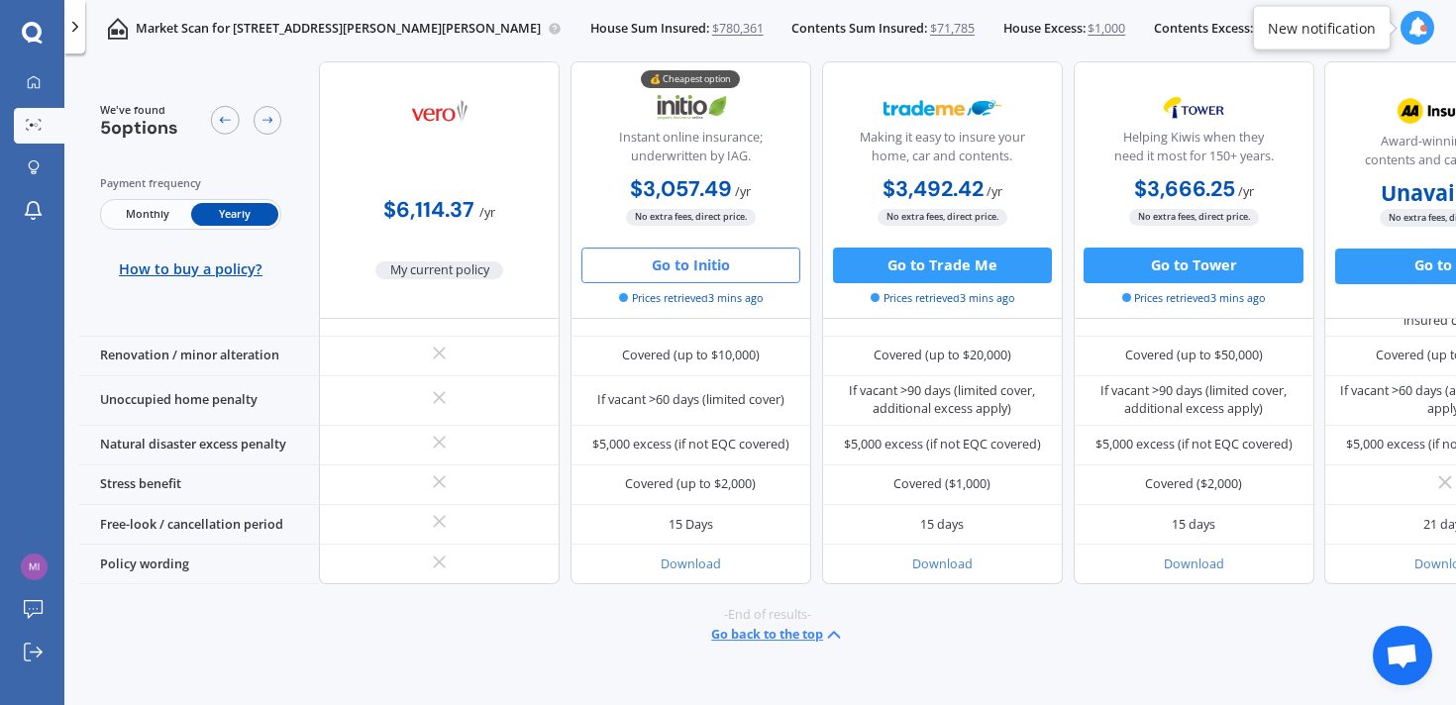
click at [739, 259] on button "Go to Initio" at bounding box center [690, 265] width 219 height 36
